Goal: Browse casually: Explore the website without a specific task or goal

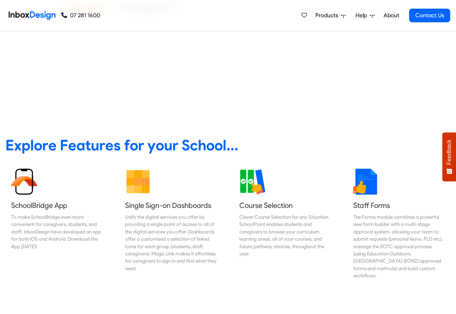
scroll to position [216, 0]
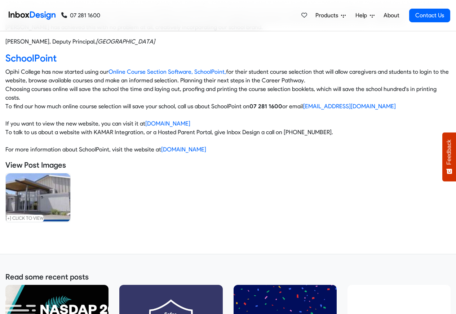
scroll to position [259, 0]
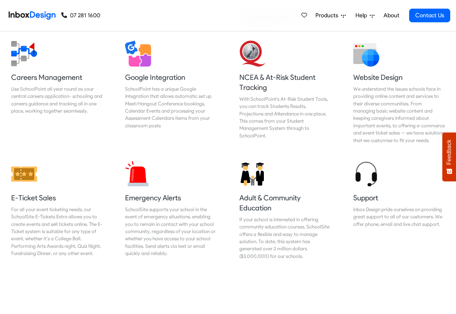
scroll to position [778, 0]
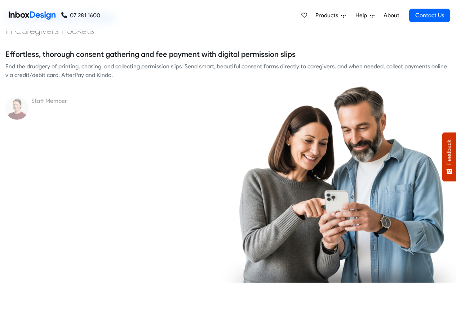
checkbox input "true"
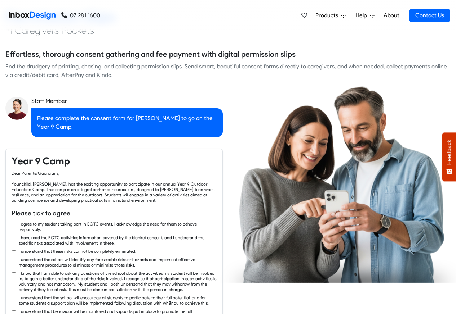
scroll to position [1037, 0]
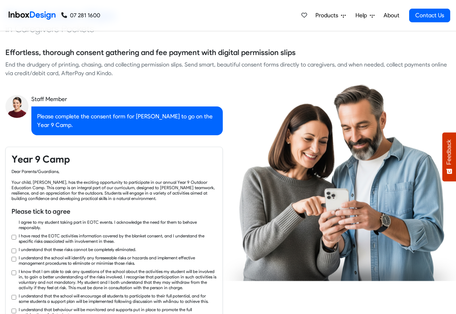
checkbox input "true"
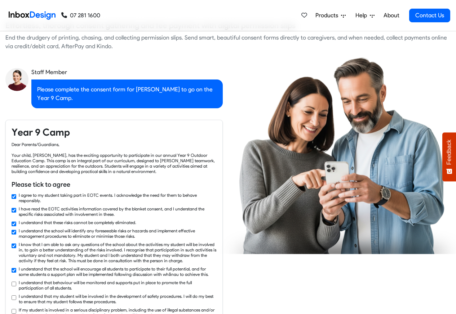
checkbox input "true"
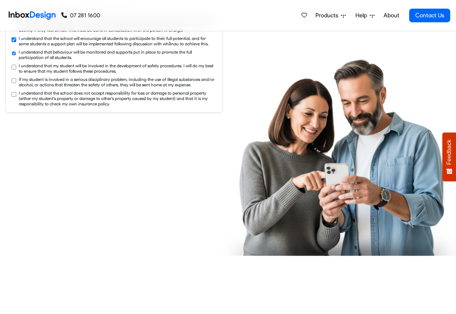
checkbox input "true"
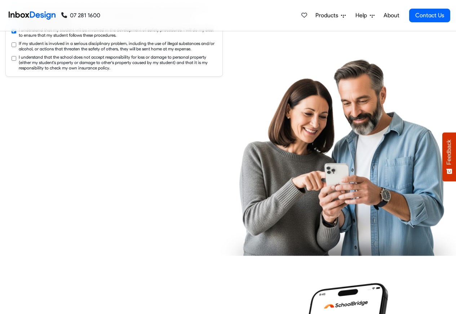
checkbox input "true"
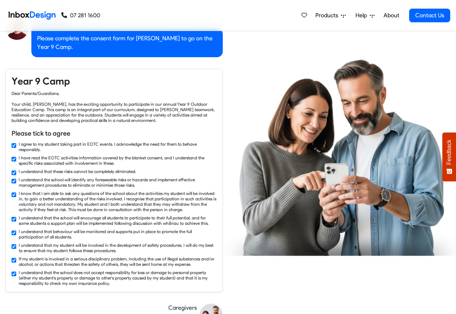
scroll to position [1080, 0]
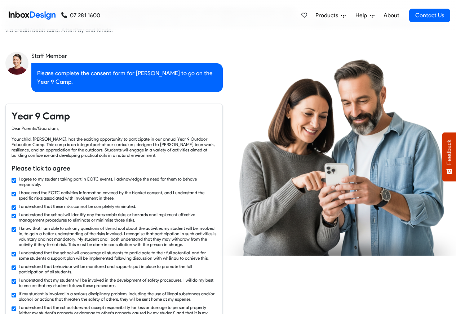
checkbox input "false"
